Goal: Task Accomplishment & Management: Manage account settings

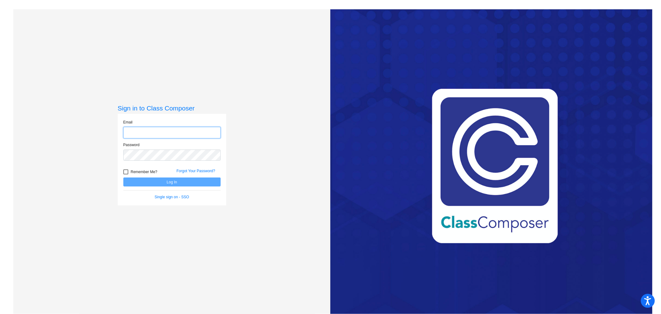
type input "[EMAIL_ADDRESS][DOMAIN_NAME]"
click at [182, 184] on button "Log In" at bounding box center [171, 181] width 97 height 9
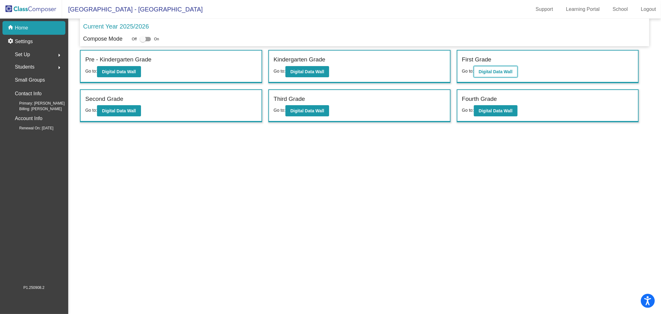
click at [492, 69] on b "Digital Data Wall" at bounding box center [496, 71] width 34 height 5
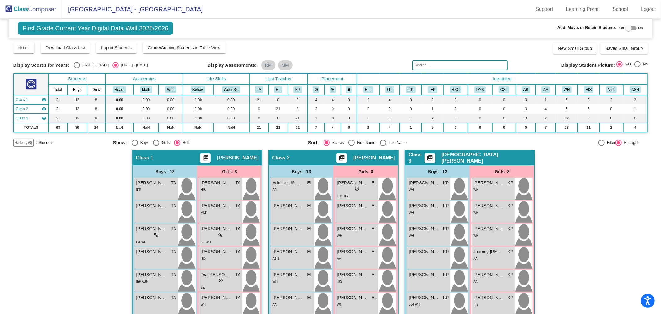
click at [626, 30] on div at bounding box center [629, 28] width 6 height 6
checkbox input "true"
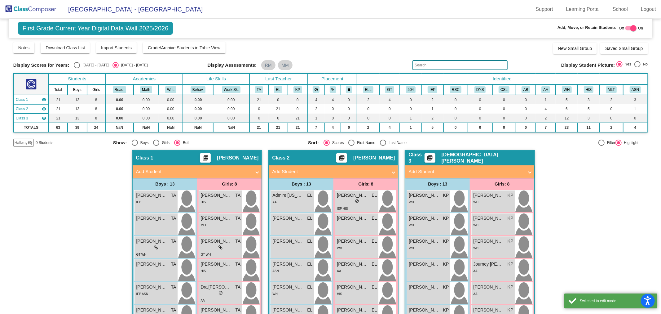
click at [455, 64] on input "text" at bounding box center [460, 65] width 95 height 10
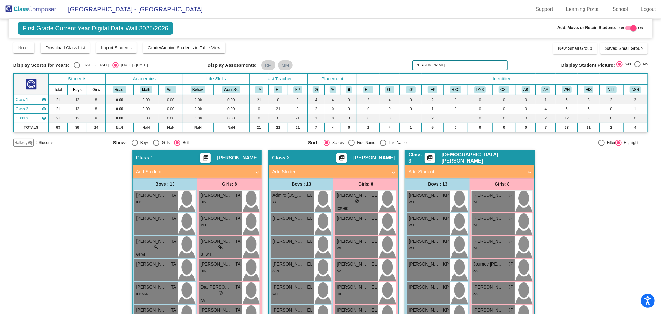
type input "[PERSON_NAME]"
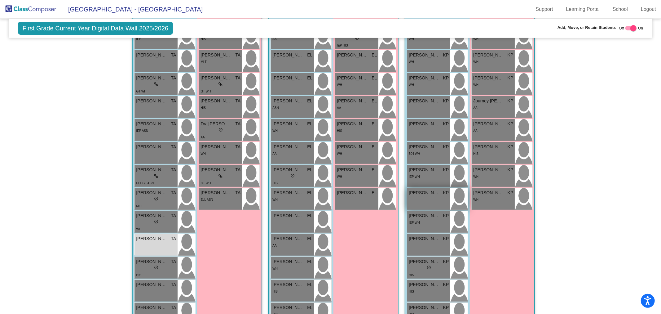
scroll to position [172, 0]
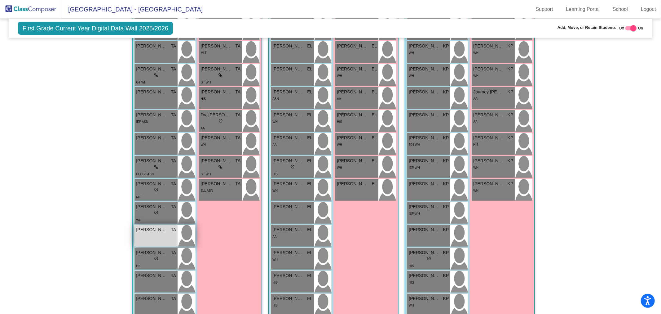
click at [153, 232] on div "[PERSON_NAME] TA lock do_not_disturb_alt" at bounding box center [156, 236] width 43 height 22
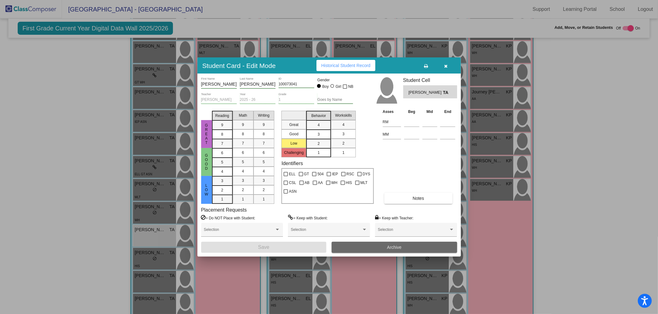
click at [388, 246] on span "Archive" at bounding box center [394, 247] width 15 height 5
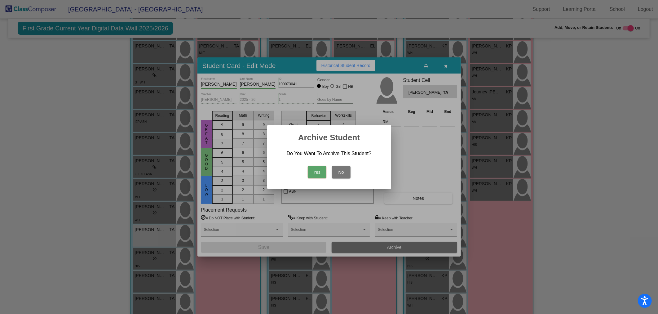
click at [321, 172] on button "Yes" at bounding box center [317, 172] width 19 height 12
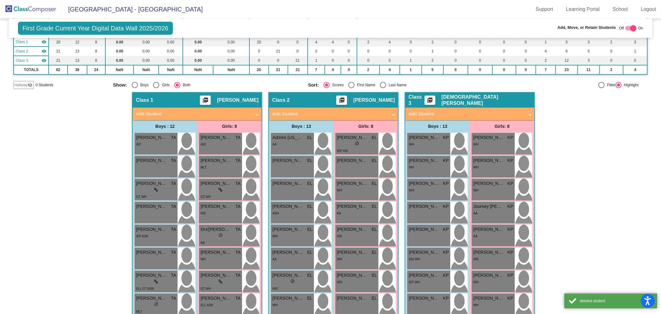
scroll to position [34, 0]
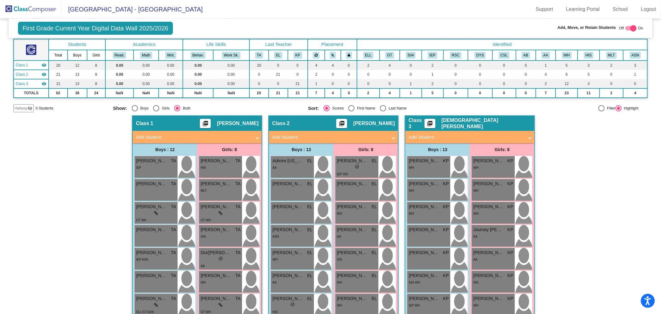
click at [631, 27] on div at bounding box center [634, 28] width 6 height 6
checkbox input "false"
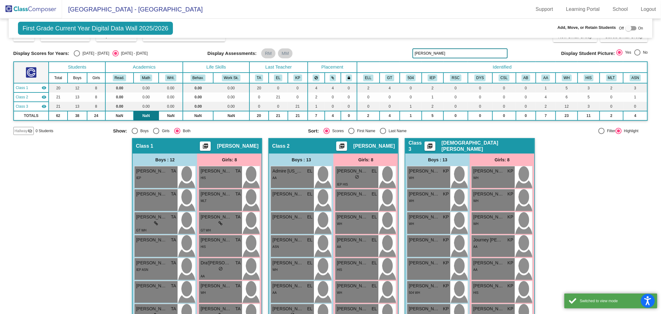
scroll to position [0, 0]
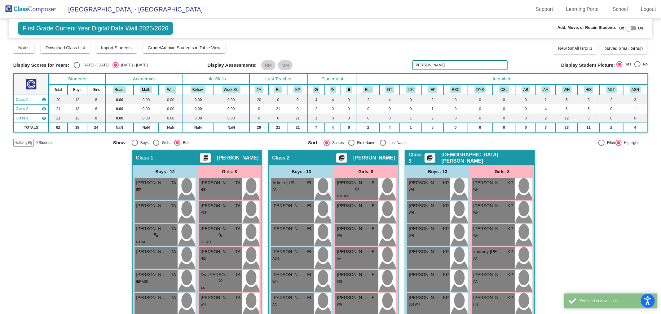
click at [80, 29] on span "First Grade Current Year Digital Data Wall 2025/2026" at bounding box center [95, 28] width 155 height 13
click at [77, 10] on span "[GEOGRAPHIC_DATA] - [GEOGRAPHIC_DATA]" at bounding box center [132, 9] width 141 height 10
click at [35, 5] on img at bounding box center [31, 9] width 62 height 18
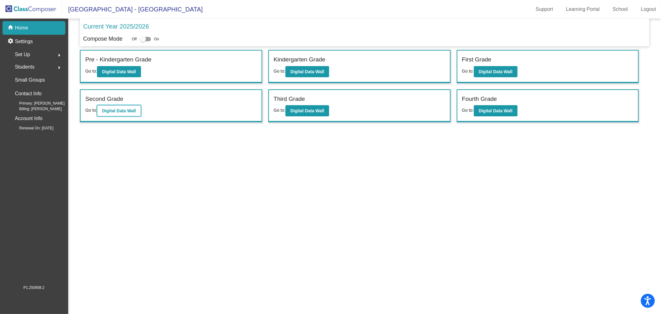
click at [119, 113] on button "Digital Data Wall" at bounding box center [119, 110] width 44 height 11
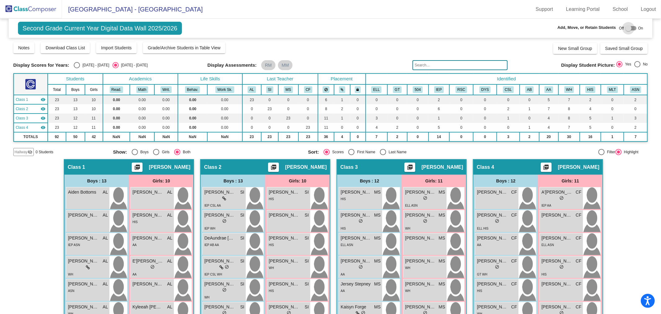
click at [627, 27] on div at bounding box center [629, 28] width 6 height 6
checkbox input "true"
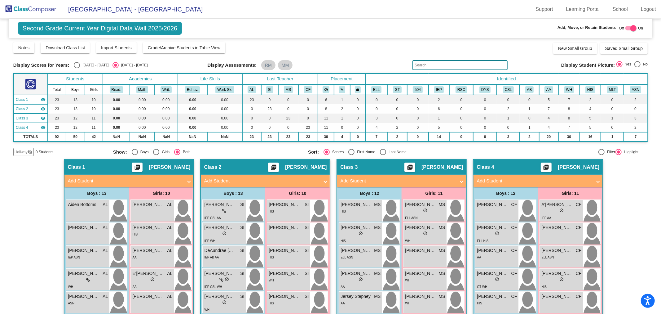
drag, startPoint x: 439, startPoint y: 60, endPoint x: 437, endPoint y: 63, distance: 3.6
click at [438, 60] on div "Display Scores for Years: [DATE] - [DATE] [DATE] - [DATE] Grade/Archive Student…" at bounding box center [330, 99] width 635 height 114
click at [437, 63] on input "text" at bounding box center [460, 65] width 95 height 10
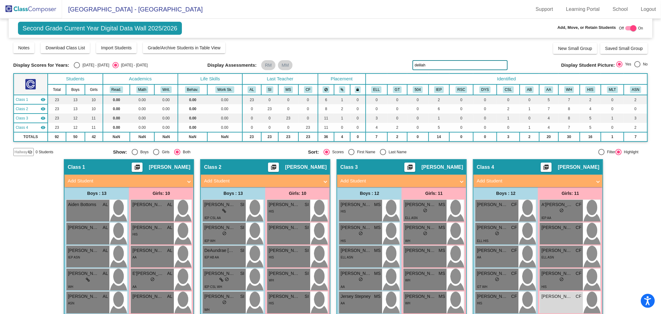
type input "delilah"
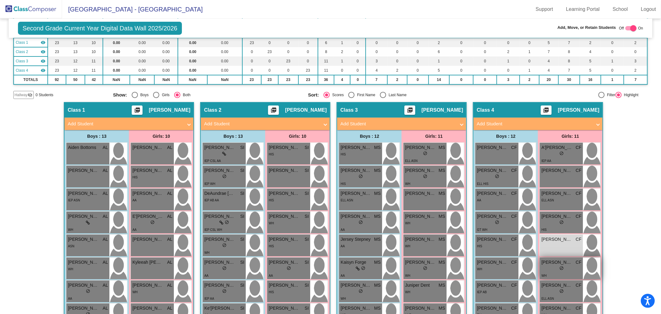
scroll to position [69, 0]
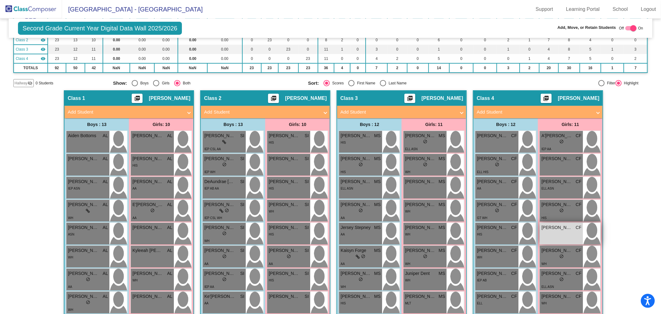
click at [568, 233] on div "[PERSON_NAME] CF lock do_not_disturb_alt" at bounding box center [561, 234] width 43 height 22
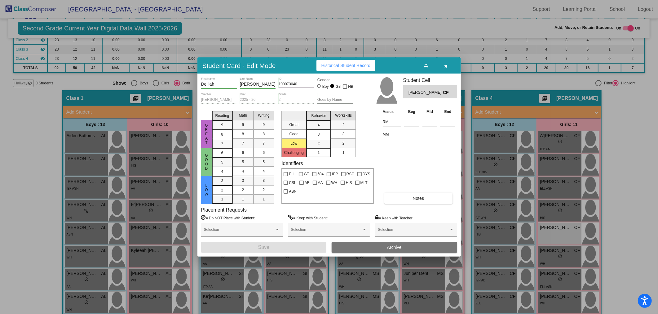
click at [403, 245] on button "Archive" at bounding box center [395, 247] width 126 height 11
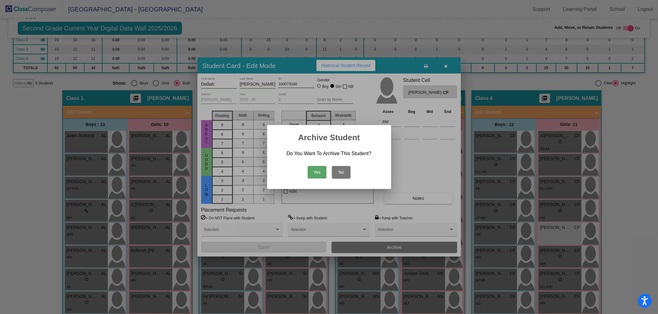
click at [319, 172] on button "Yes" at bounding box center [317, 172] width 19 height 12
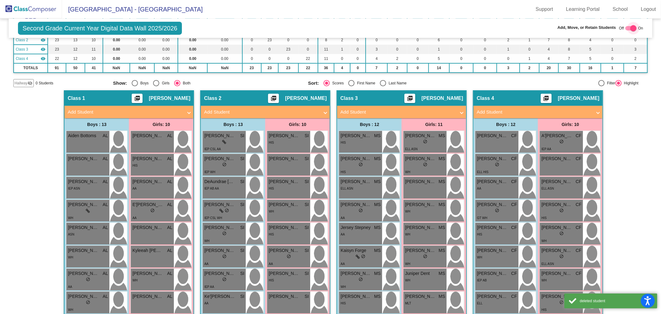
click at [631, 29] on div at bounding box center [634, 28] width 6 height 6
checkbox input "false"
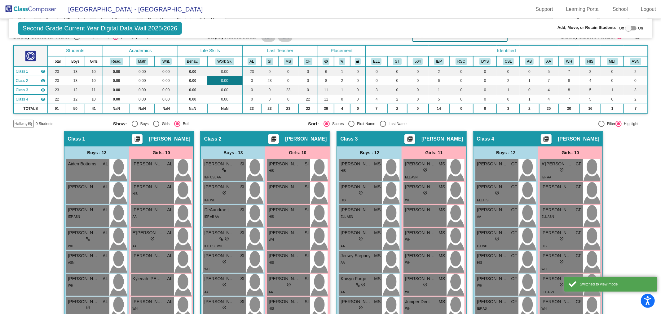
scroll to position [0, 0]
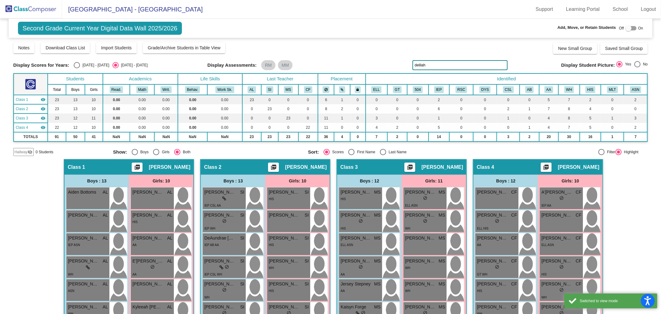
click at [26, 10] on img at bounding box center [31, 9] width 62 height 18
